Goal: Task Accomplishment & Management: Complete application form

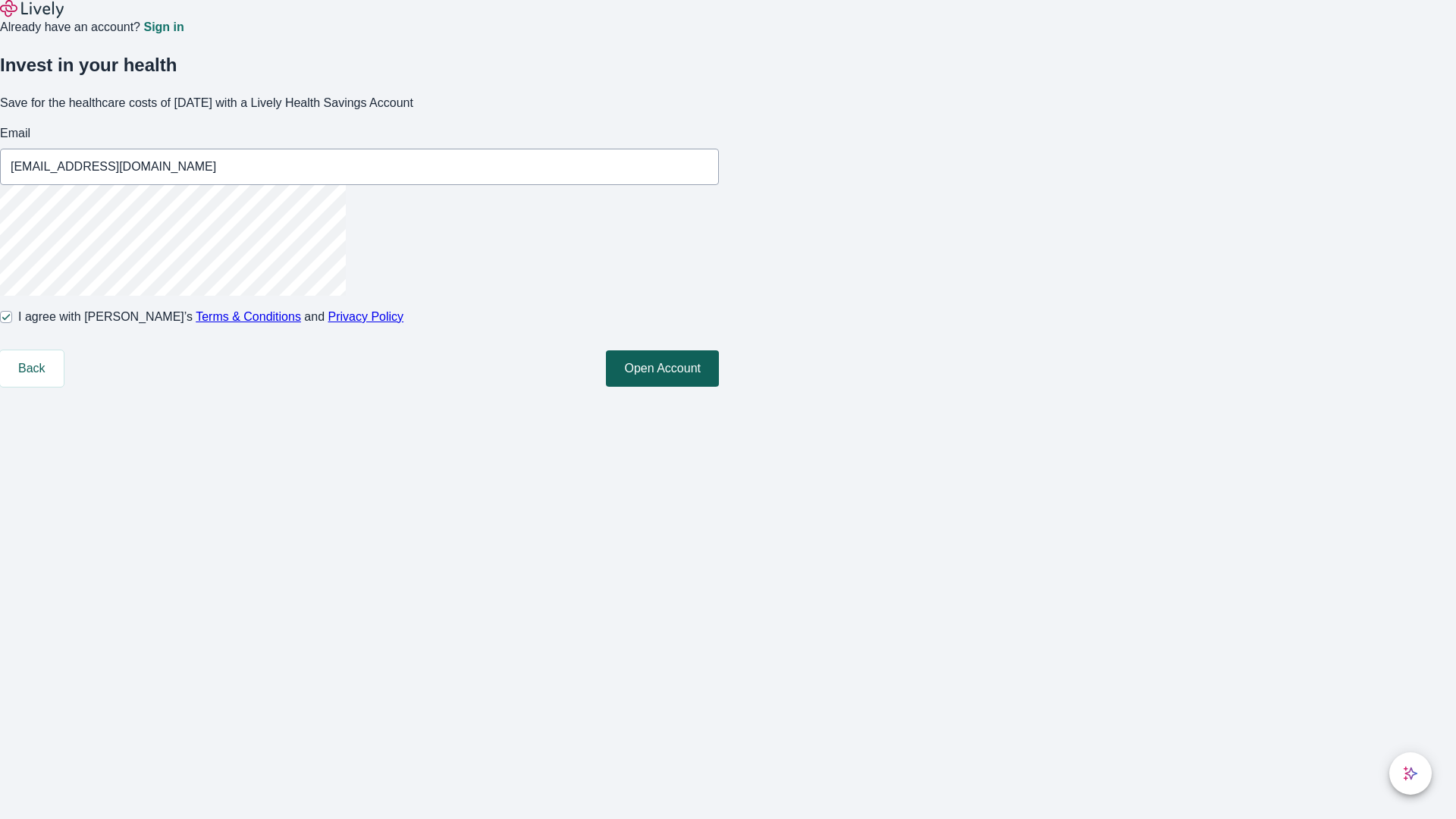
click at [719, 387] on button "Open Account" at bounding box center [663, 368] width 113 height 36
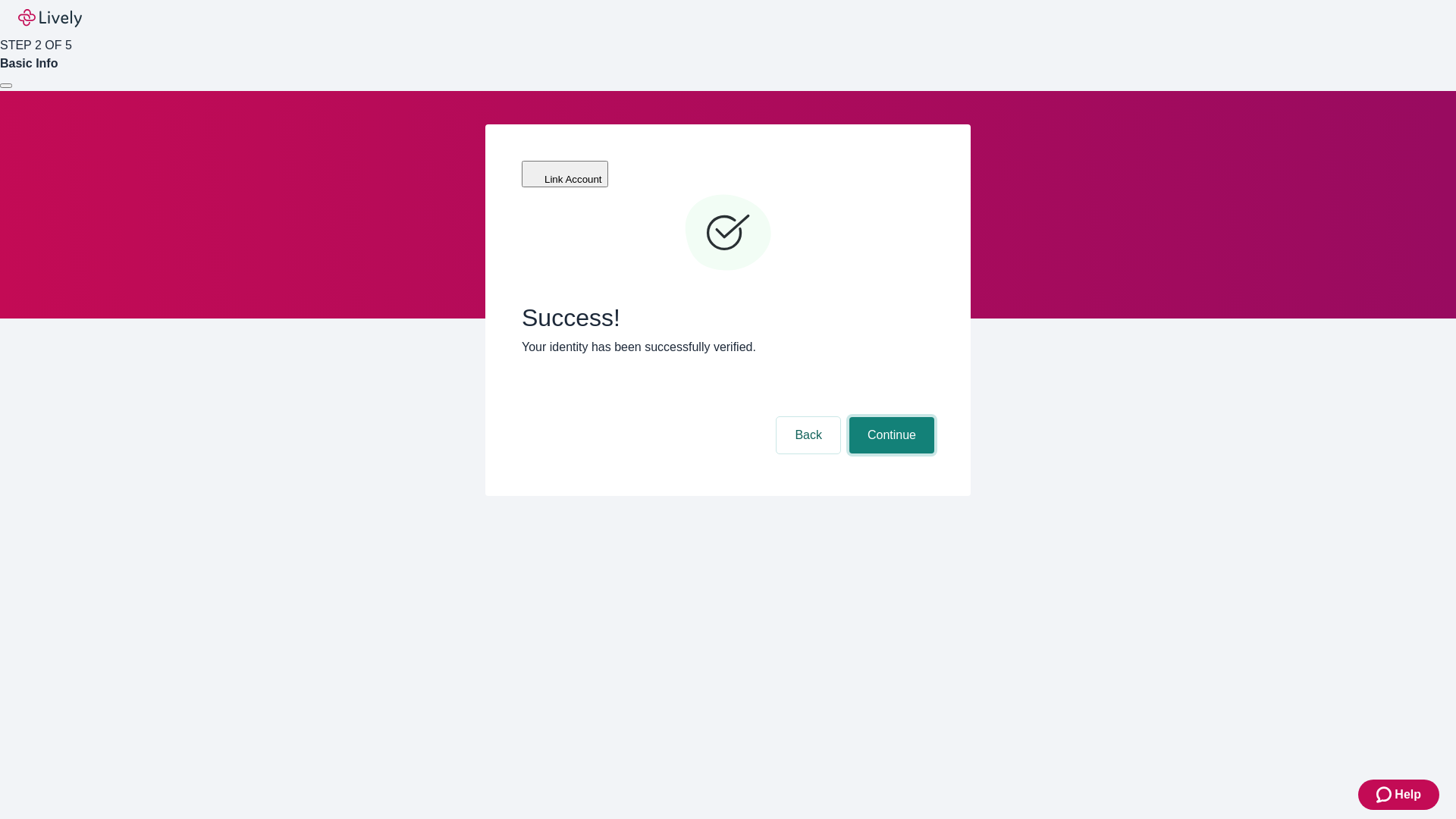
click at [889, 417] on button "Continue" at bounding box center [892, 435] width 85 height 36
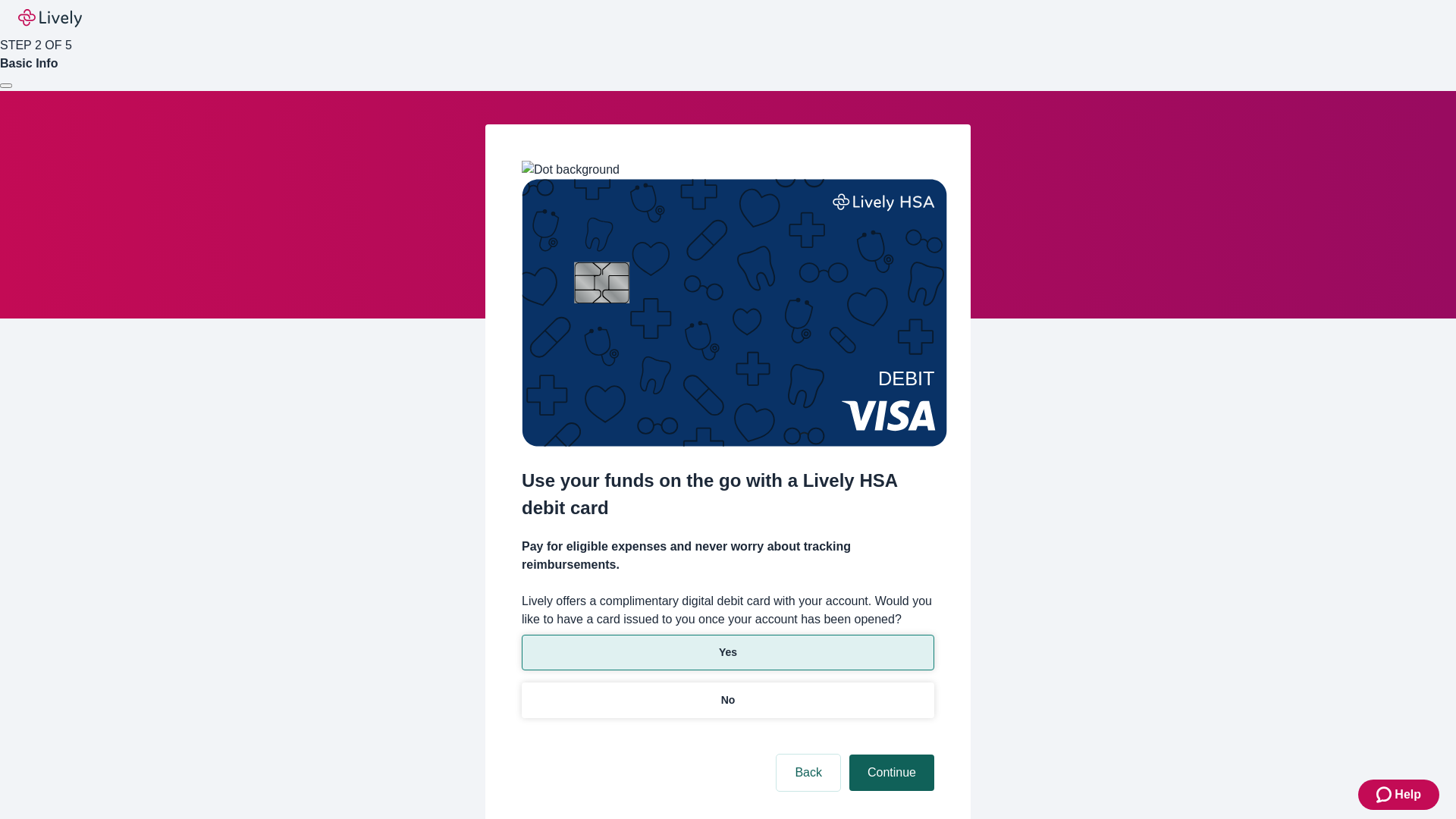
click at [727, 645] on p "Yes" at bounding box center [728, 653] width 19 height 16
click at [889, 755] on button "Continue" at bounding box center [892, 773] width 85 height 36
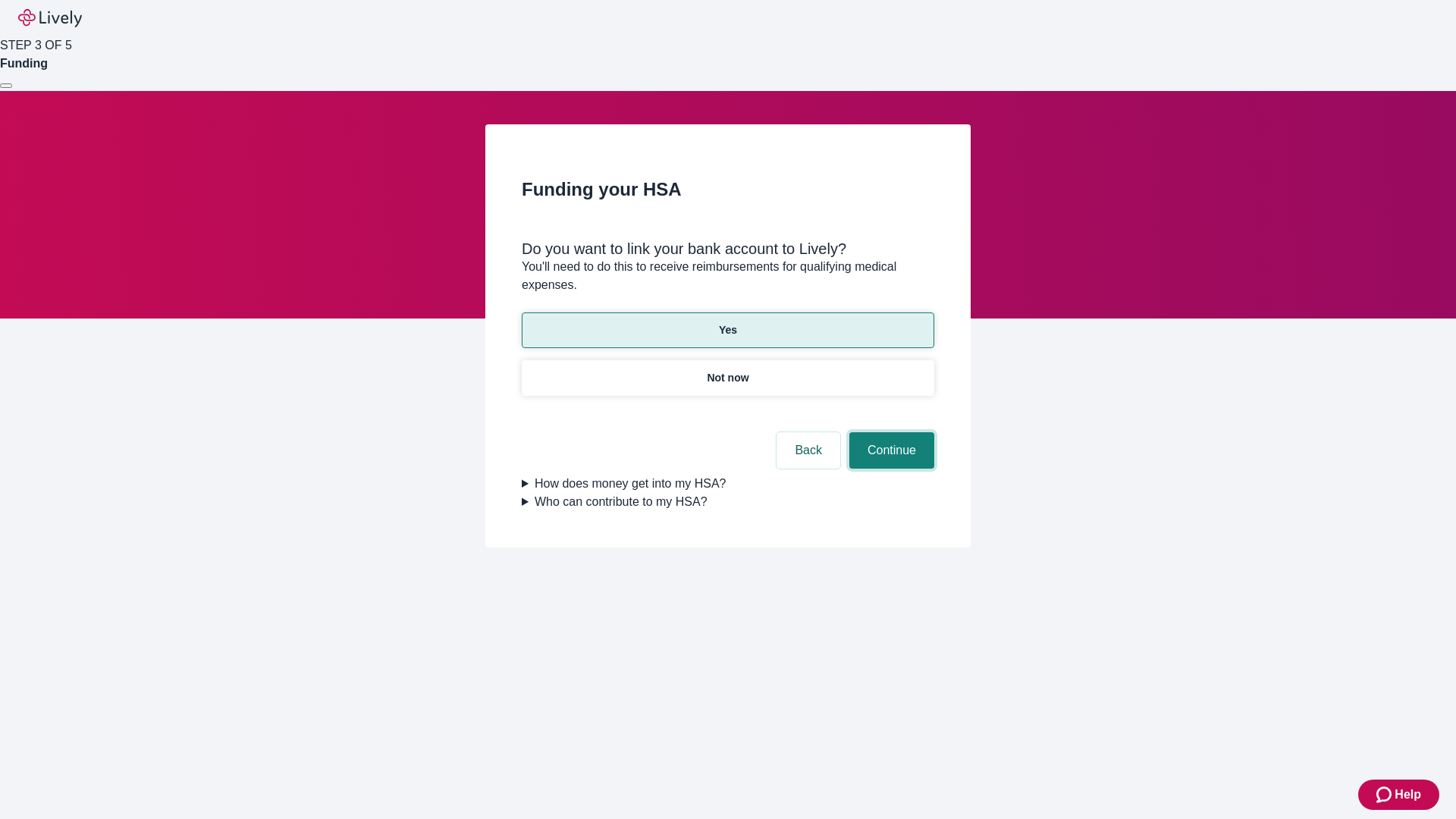
click at [889, 432] on button "Continue" at bounding box center [892, 450] width 85 height 36
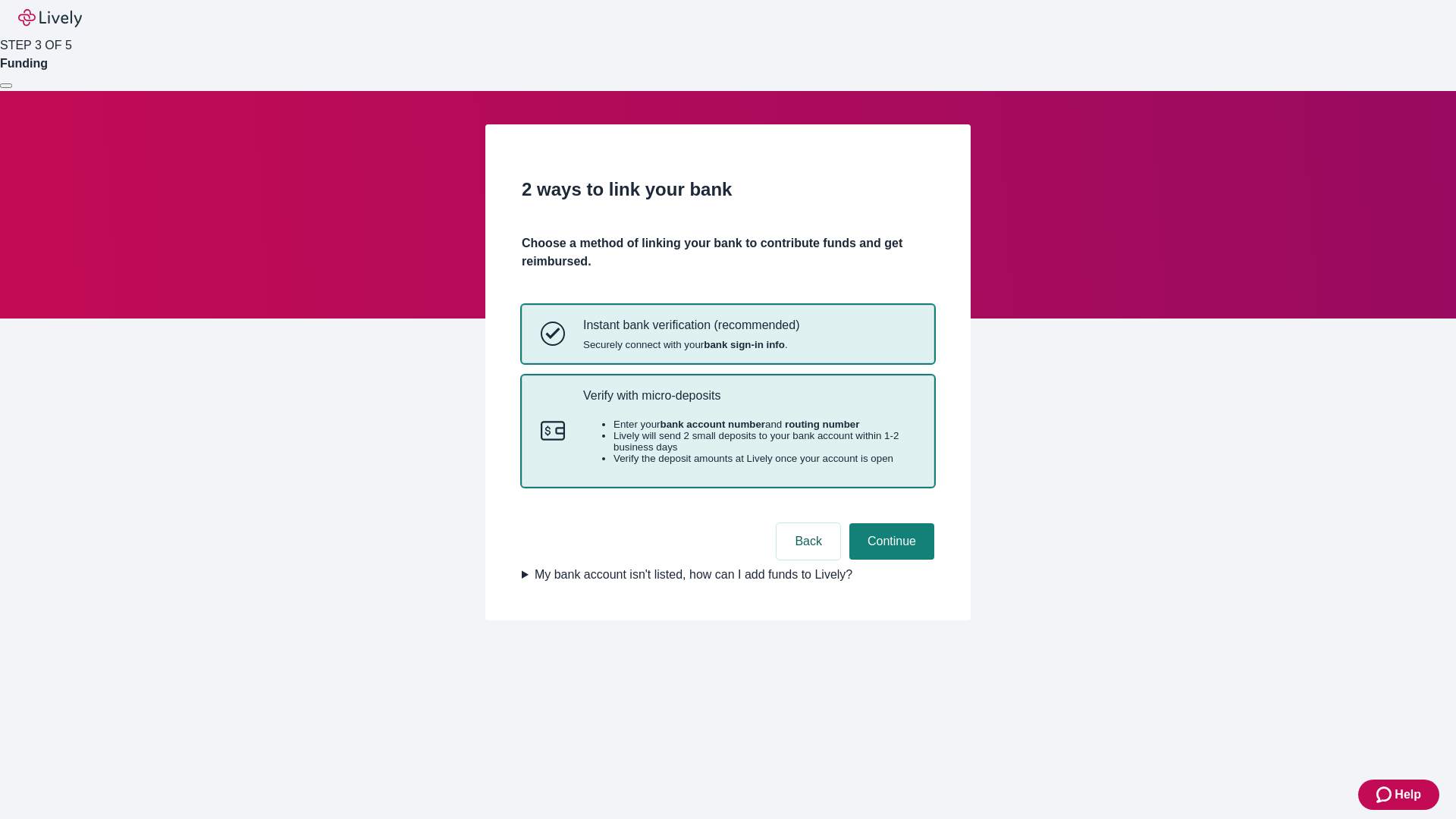
click at [749, 403] on p "Verify with micro-deposits" at bounding box center [749, 396] width 332 height 15
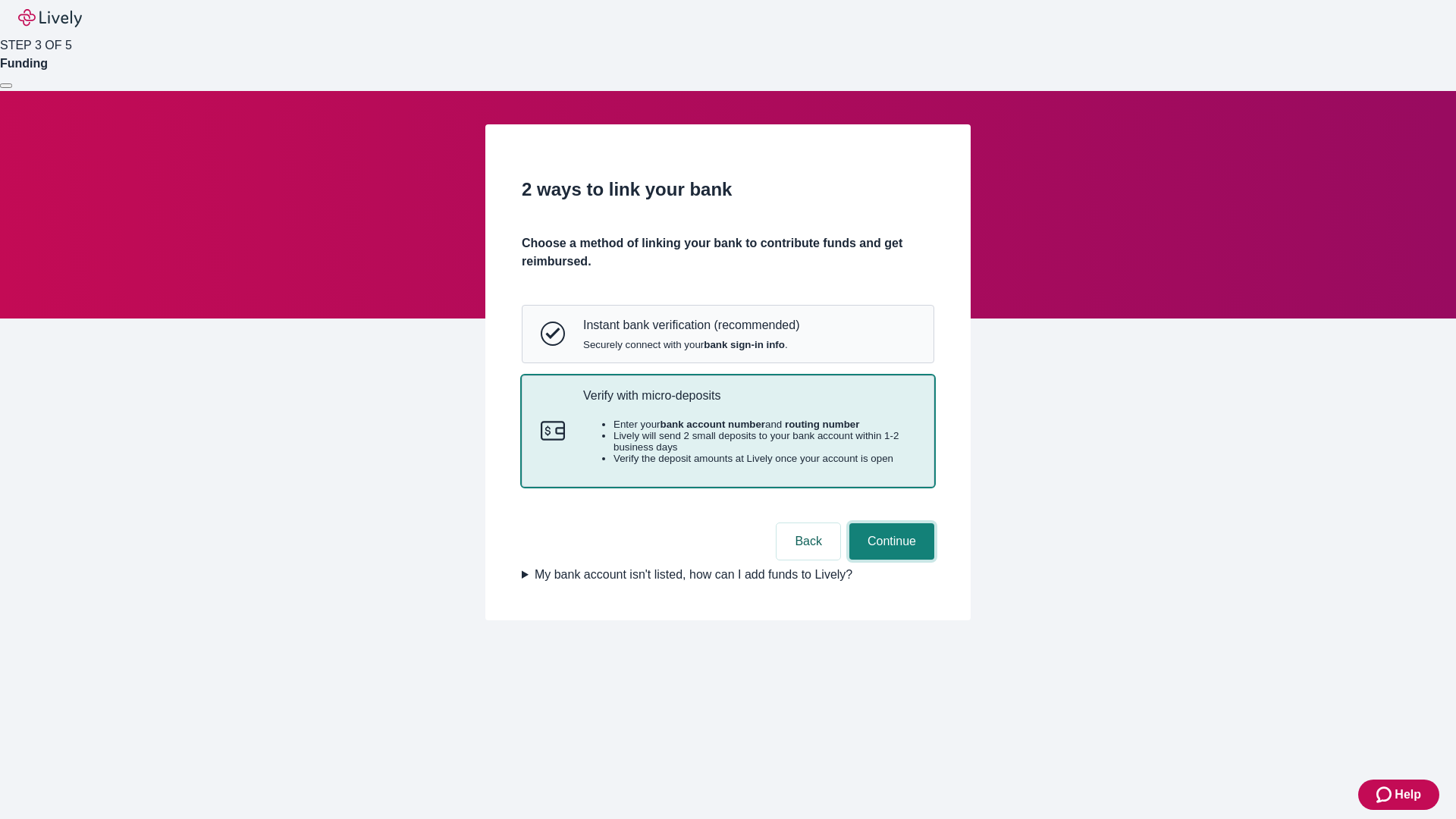
click at [889, 560] on button "Continue" at bounding box center [892, 541] width 85 height 36
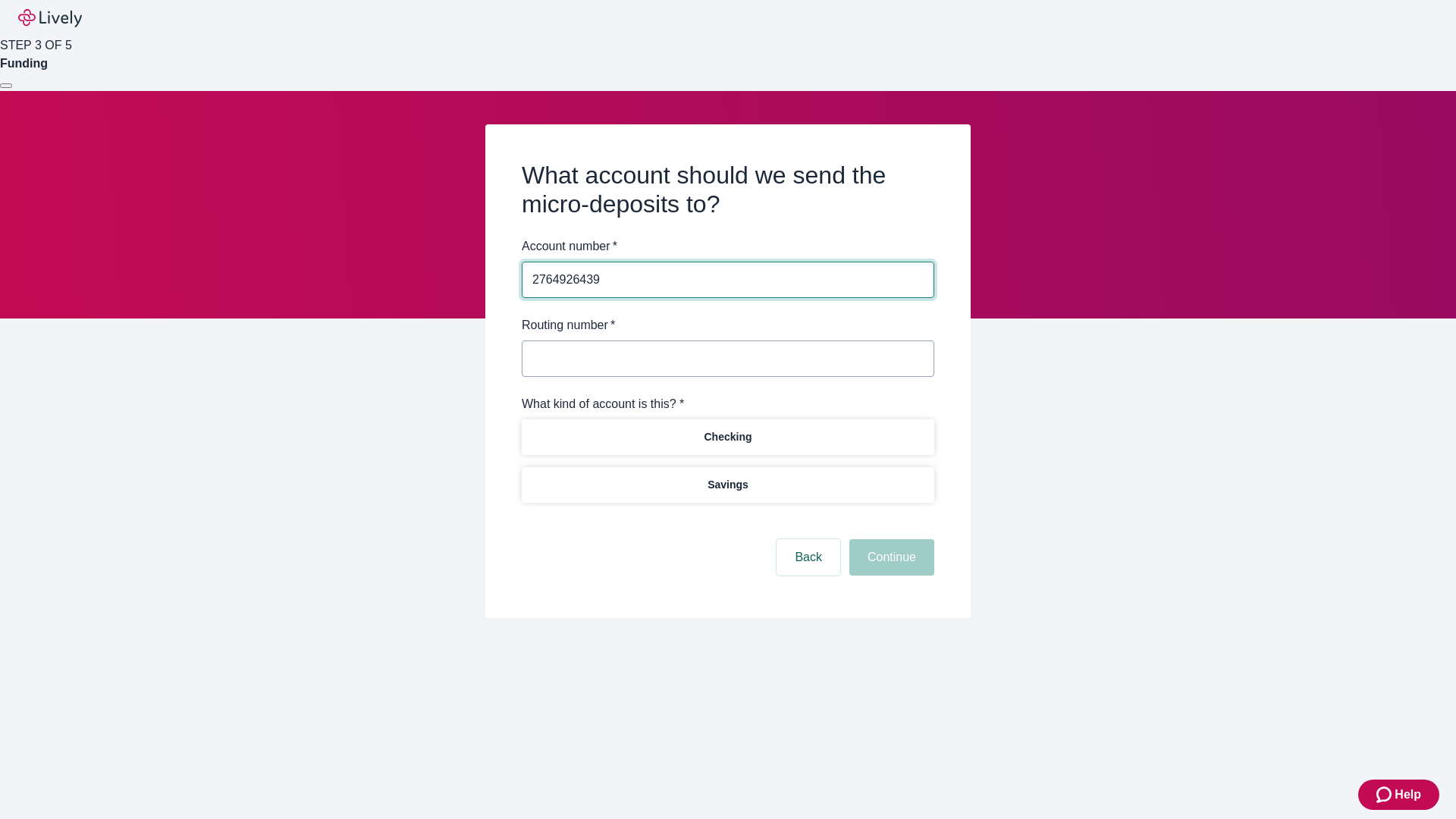
type input "2764926439"
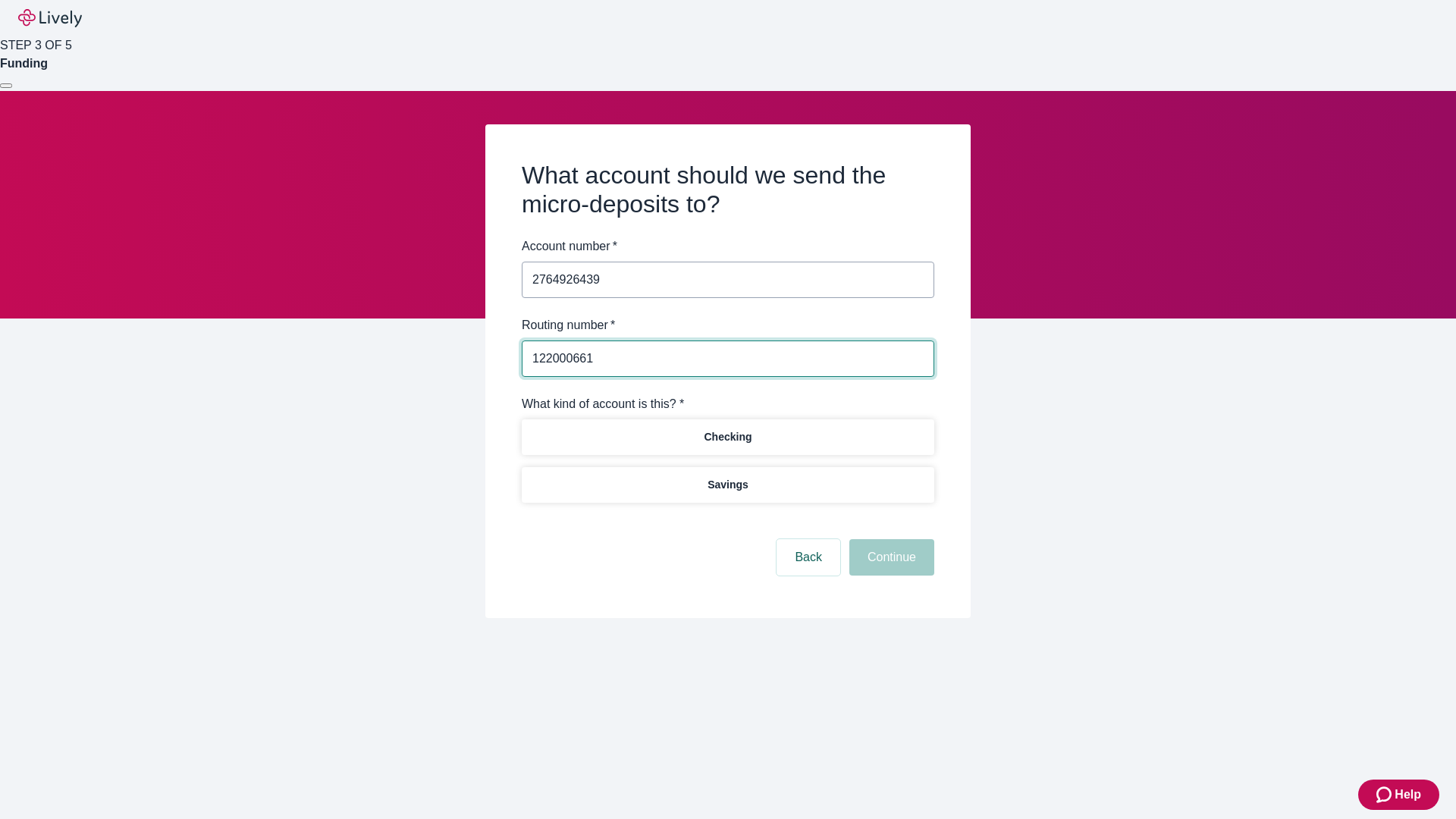
type input "122000661"
